Goal: Task Accomplishment & Management: Use online tool/utility

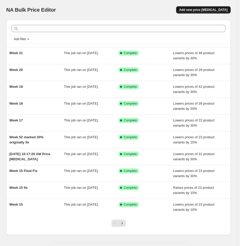
click at [215, 12] on button "Add new price [MEDICAL_DATA]" at bounding box center [203, 9] width 54 height 7
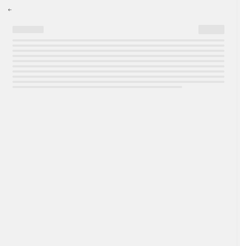
select select "percentage"
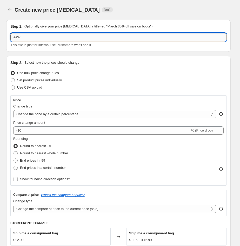
click at [31, 39] on input "eeW" at bounding box center [118, 37] width 216 height 8
type input "e"
type input "Week 22"
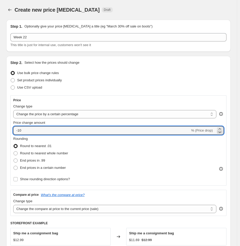
click at [221, 133] on icon at bounding box center [219, 132] width 5 height 5
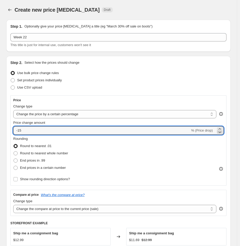
click at [221, 133] on icon at bounding box center [219, 132] width 5 height 5
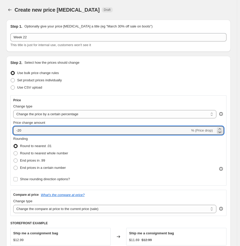
click at [221, 133] on icon at bounding box center [219, 132] width 5 height 5
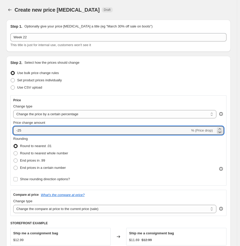
click at [221, 133] on icon at bounding box center [219, 132] width 5 height 5
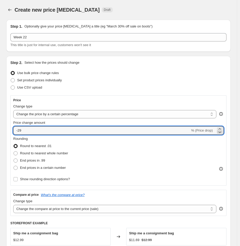
type input "-30"
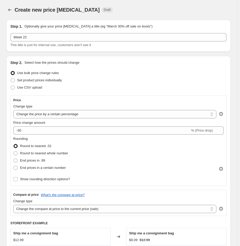
click at [102, 159] on div "Rounding Round to nearest .01 Round to nearest whole number End prices in .99 E…" at bounding box center [118, 153] width 210 height 35
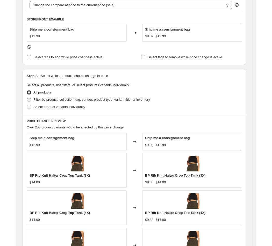
scroll to position [206, 0]
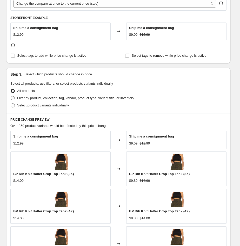
click at [46, 99] on span "Filter by product, collection, tag, vendor, product type, variant title, or inv…" at bounding box center [75, 98] width 117 height 4
click at [11, 96] on input "Filter by product, collection, tag, vendor, product type, variant title, or inv…" at bounding box center [11, 96] width 0 height 0
radio input "true"
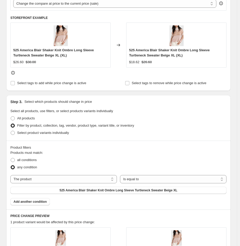
click at [26, 160] on span "all conditions" at bounding box center [26, 160] width 19 height 4
click at [11, 158] on input "all conditions" at bounding box center [11, 158] width 0 height 0
radio input "true"
click at [116, 179] on select "The product The product's collection The product's tag The product's vendor The…" at bounding box center [63, 179] width 106 height 8
select select "collection"
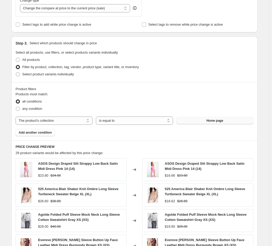
click at [223, 120] on span "Home page" at bounding box center [215, 121] width 17 height 4
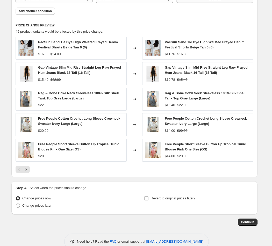
scroll to position [323, 0]
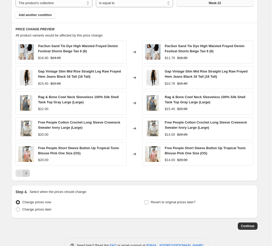
click at [30, 173] on button "Next" at bounding box center [26, 173] width 7 height 7
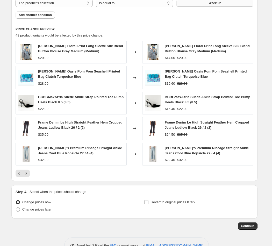
drag, startPoint x: 201, startPoint y: 76, endPoint x: 167, endPoint y: 72, distance: 33.4
click at [166, 70] on div "[PERSON_NAME] Oasis Pom Pom Seashell Printed Bag Clutch Turquoise Blue" at bounding box center [208, 74] width 86 height 10
copy span "[PERSON_NAME] Oasis Pom Pom Seashell Printed Bag Clutch Turquoise Blue"
click at [28, 174] on icon "Next" at bounding box center [26, 173] width 5 height 5
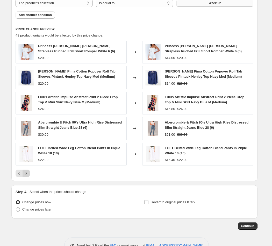
click at [29, 174] on icon "Next" at bounding box center [26, 173] width 5 height 5
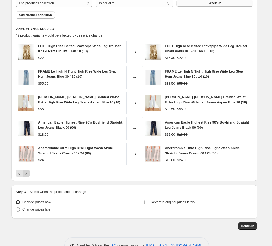
click at [27, 174] on icon "Next" at bounding box center [26, 173] width 5 height 5
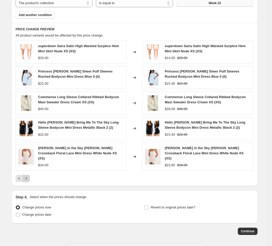
click at [27, 176] on icon "Next" at bounding box center [26, 178] width 5 height 5
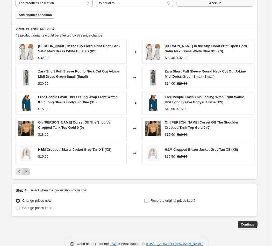
click at [29, 173] on icon "Next" at bounding box center [26, 171] width 5 height 5
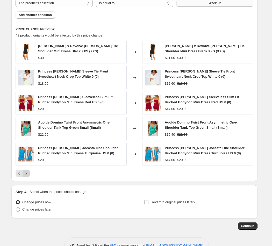
click at [29, 173] on icon "Next" at bounding box center [26, 173] width 5 height 5
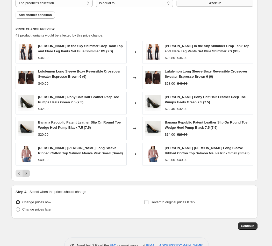
click at [29, 173] on icon "Next" at bounding box center [26, 173] width 5 height 5
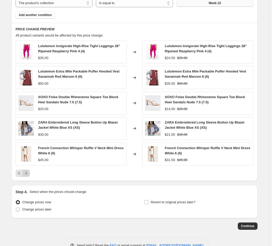
click at [29, 173] on icon "Next" at bounding box center [26, 173] width 5 height 5
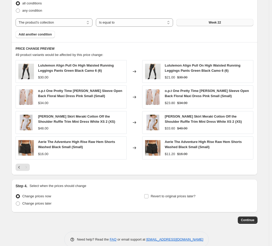
scroll to position [313, 0]
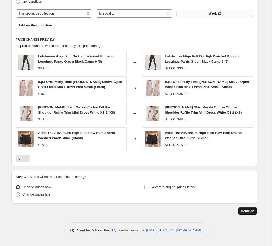
click at [242, 211] on span "Continue" at bounding box center [247, 211] width 13 height 4
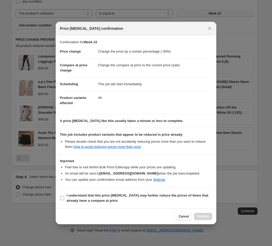
click at [102, 200] on b "I understand that this price [MEDICAL_DATA] may further reduce the prices of it…" at bounding box center [138, 198] width 142 height 9
click at [64, 200] on input "I understand that this price [MEDICAL_DATA] may further reduce the prices of it…" at bounding box center [62, 198] width 4 height 4
checkbox input "true"
click at [201, 219] on span "Confirm" at bounding box center [203, 217] width 12 height 4
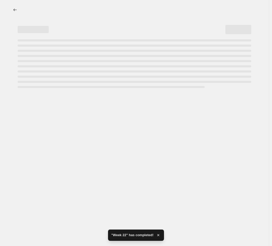
select select "percentage"
select select "collection"
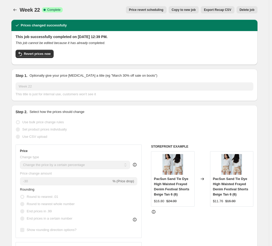
click at [220, 10] on span "Export Recap CSV" at bounding box center [217, 10] width 27 height 4
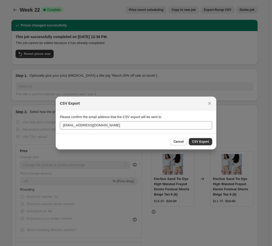
click at [202, 143] on span "CSV Export" at bounding box center [200, 142] width 17 height 4
